Goal: Task Accomplishment & Management: Manage account settings

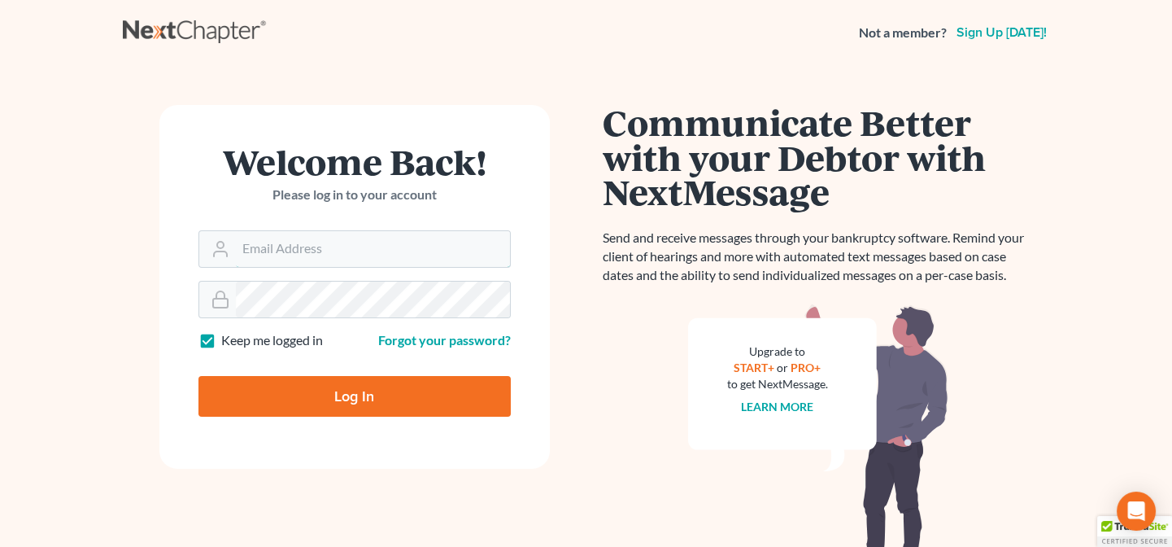
type input "[PERSON_NAME][EMAIL_ADDRESS][DOMAIN_NAME]"
click at [360, 403] on input "Log In" at bounding box center [354, 396] width 312 height 41
type input "Thinking..."
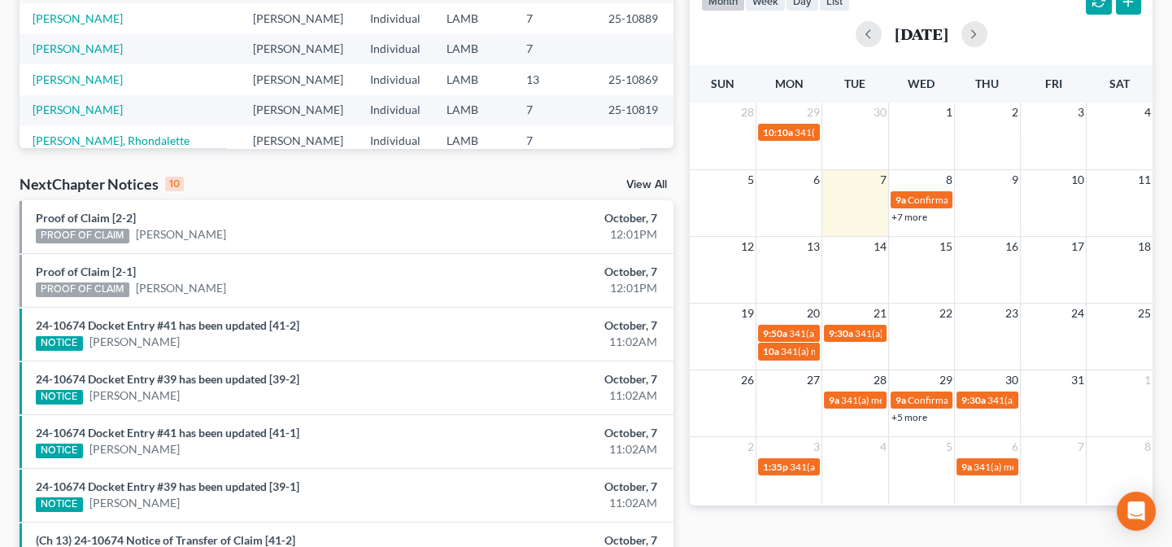
scroll to position [369, 0]
